Goal: Task Accomplishment & Management: Complete application form

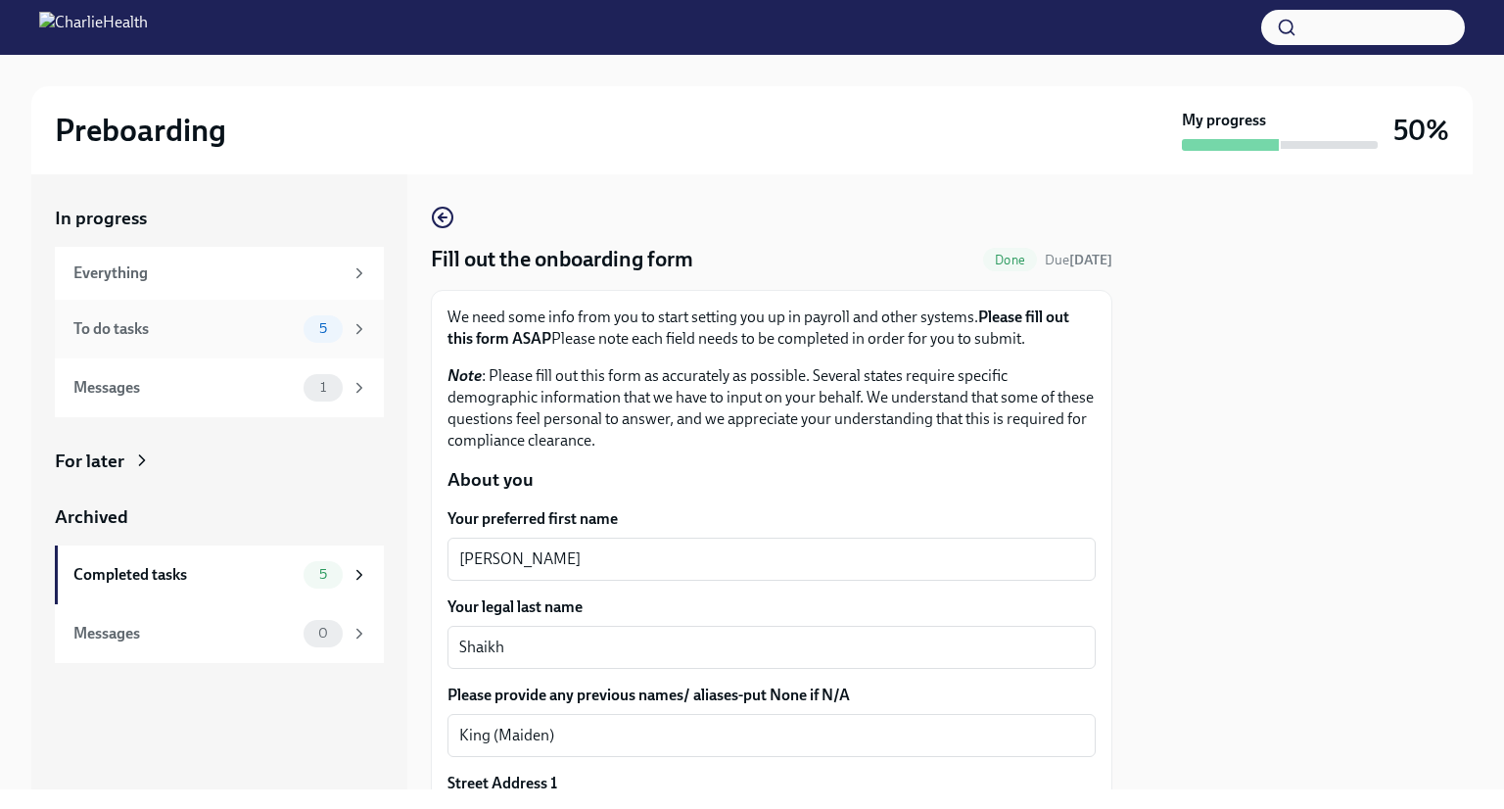
click at [183, 324] on div "To do tasks" at bounding box center [184, 329] width 222 height 22
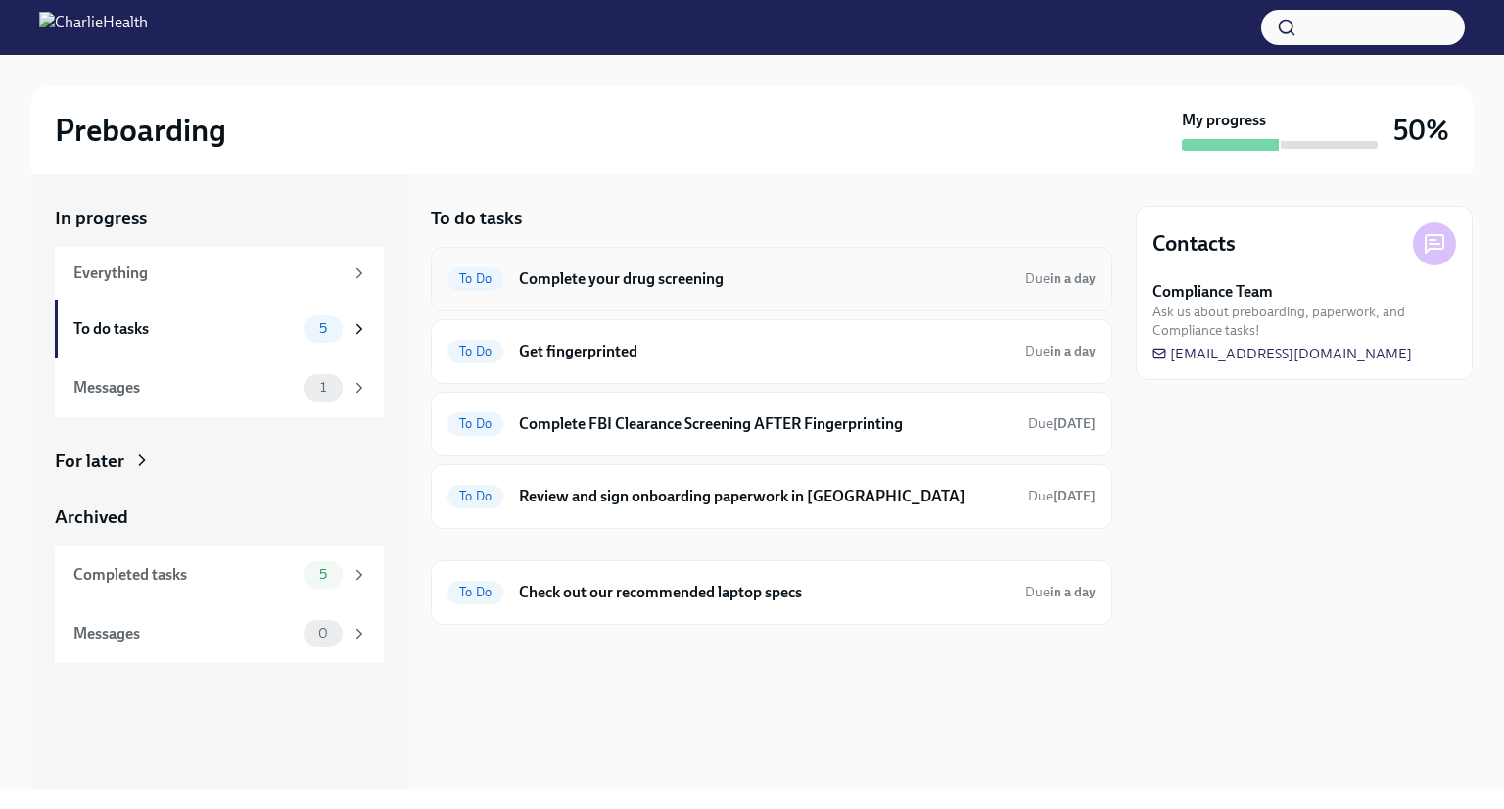
click at [597, 289] on div "To Do Complete your drug screening Due in a day" at bounding box center [772, 278] width 648 height 31
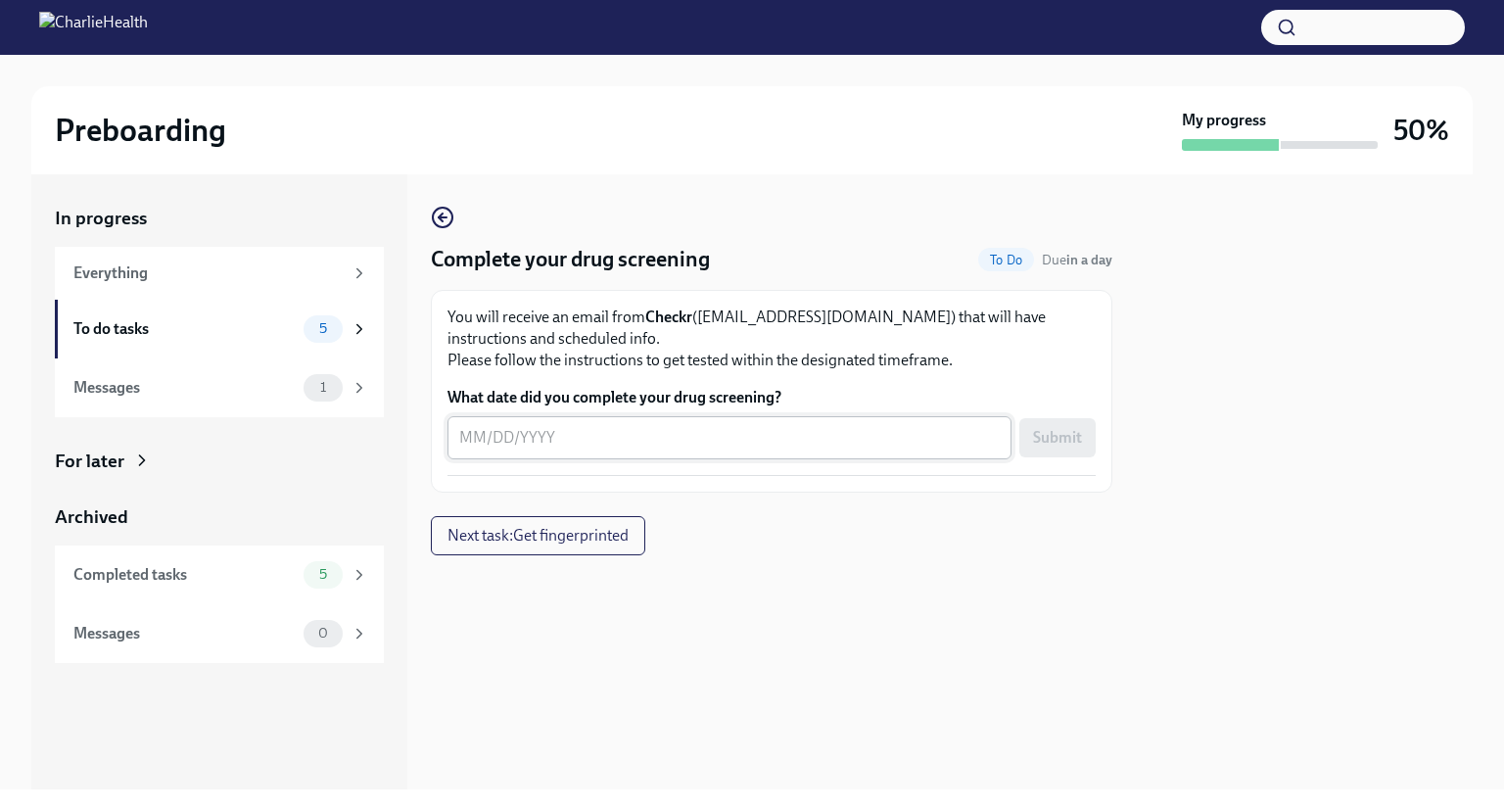
click at [465, 448] on textarea "What date did you complete your drug screening?" at bounding box center [729, 438] width 541 height 24
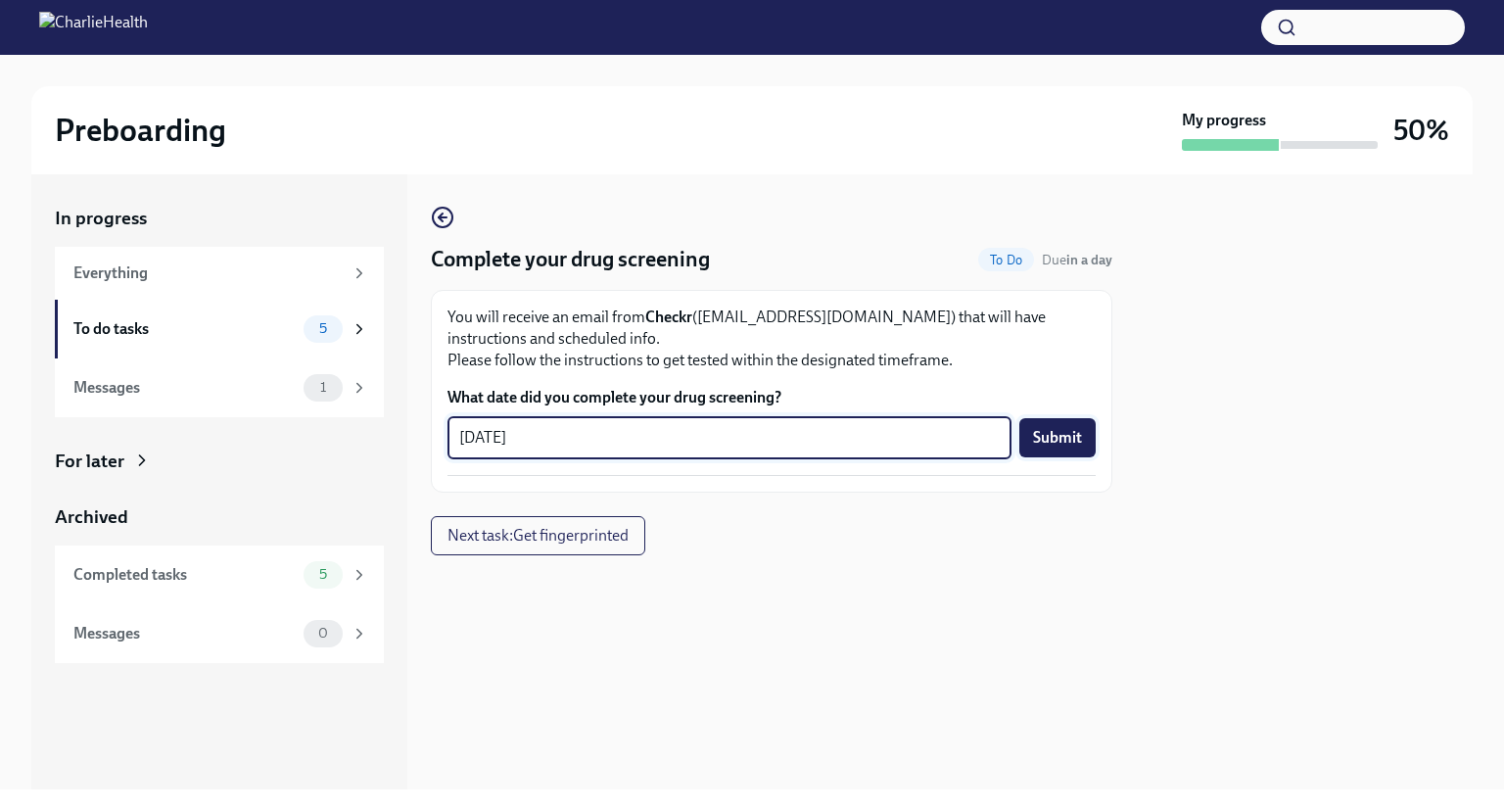
type textarea "[DATE]"
click at [1044, 426] on button "Submit" at bounding box center [1058, 437] width 76 height 39
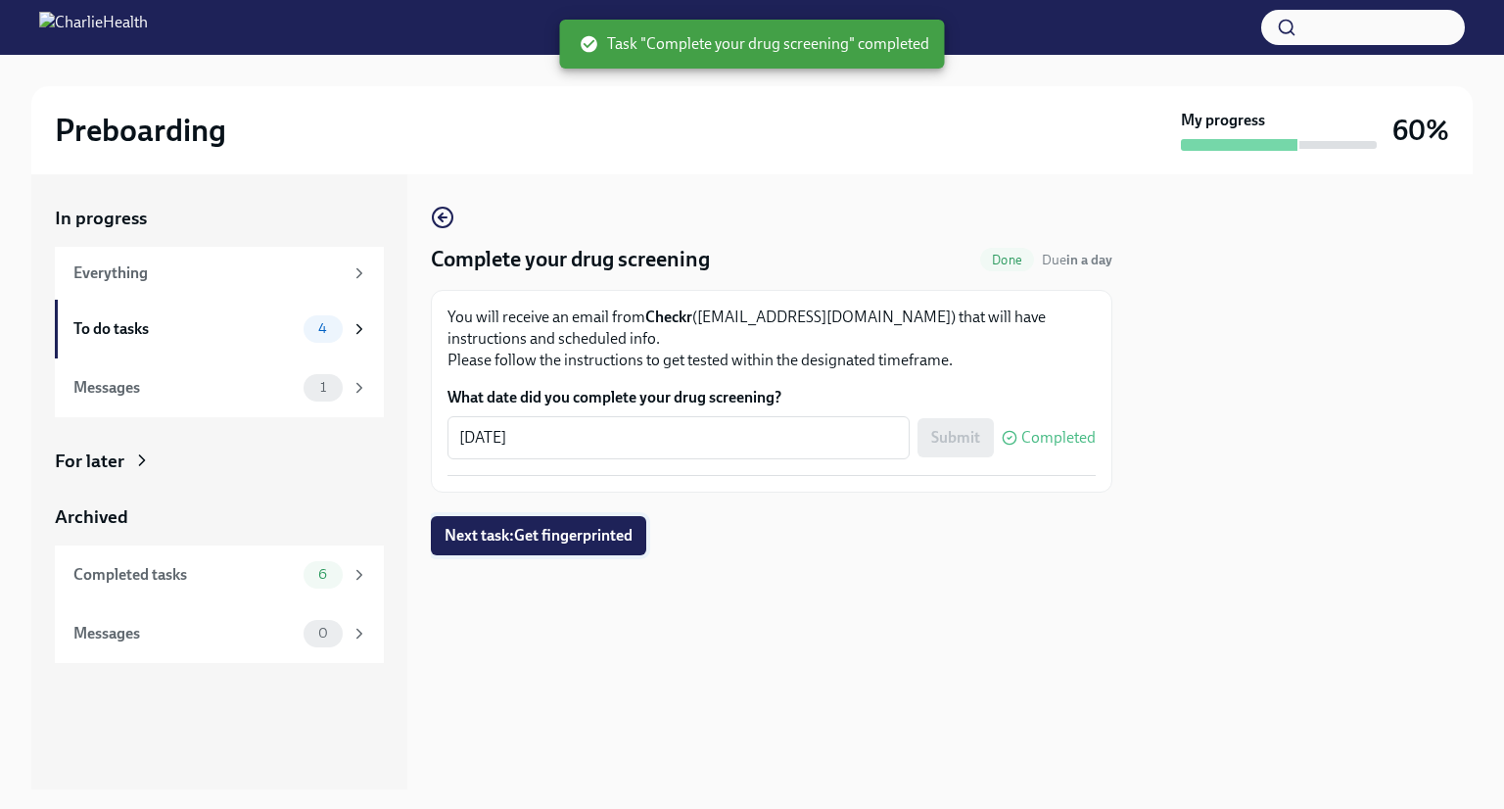
click at [611, 522] on button "Next task : Get fingerprinted" at bounding box center [538, 535] width 215 height 39
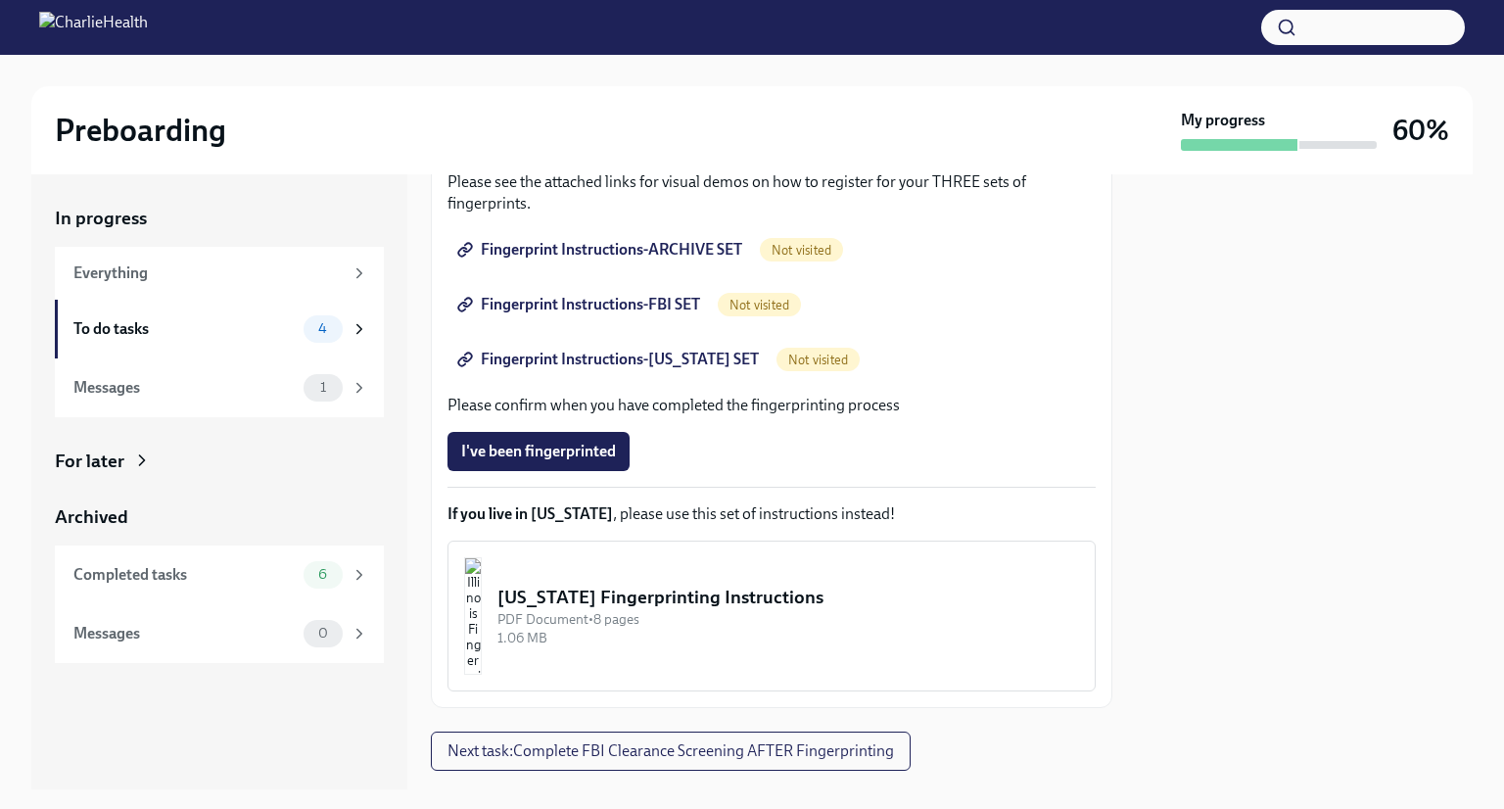
scroll to position [398, 0]
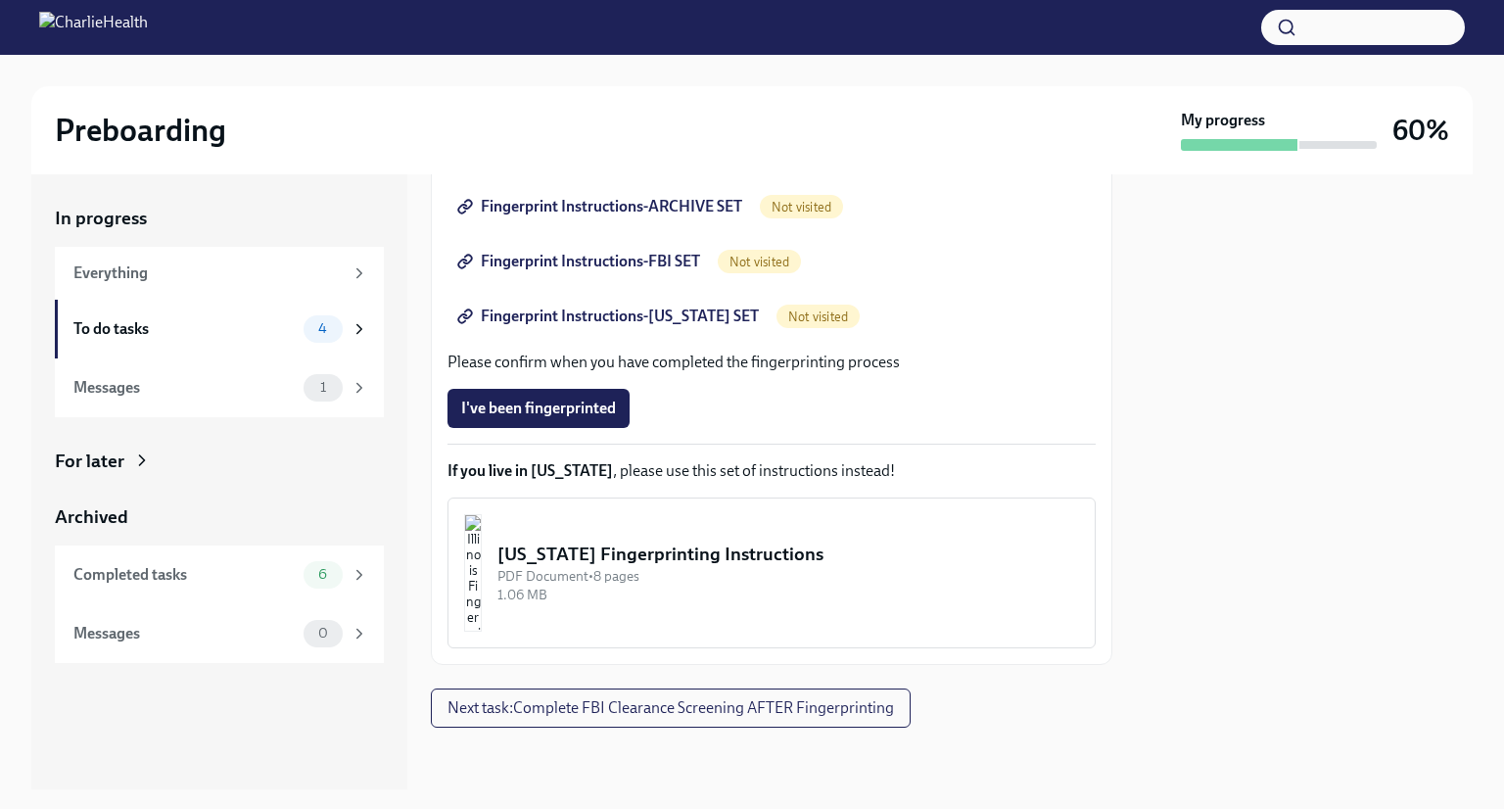
click at [605, 208] on span "Fingerprint Instructions-ARCHIVE SET" at bounding box center [601, 207] width 281 height 20
